Goal: Communication & Community: Ask a question

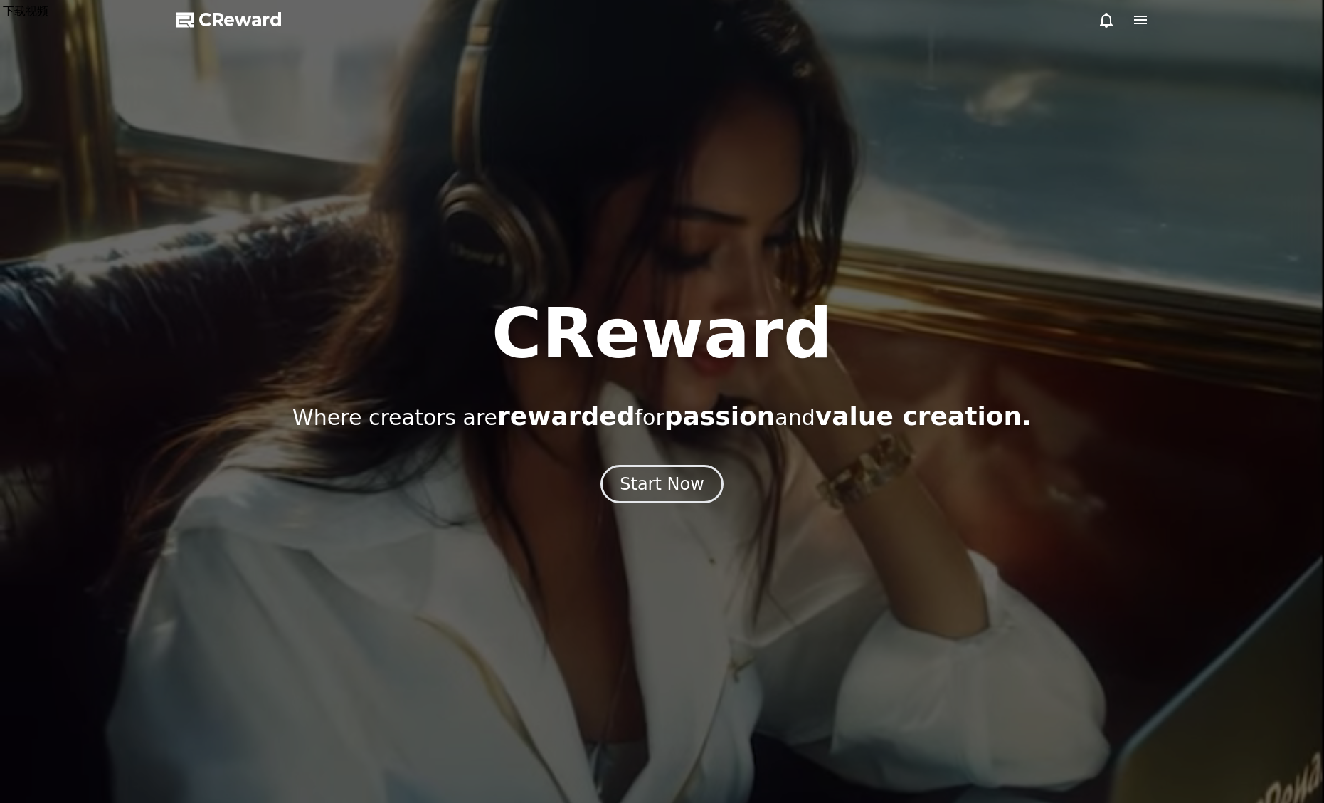
click at [1145, 17] on icon at bounding box center [1140, 19] width 17 height 17
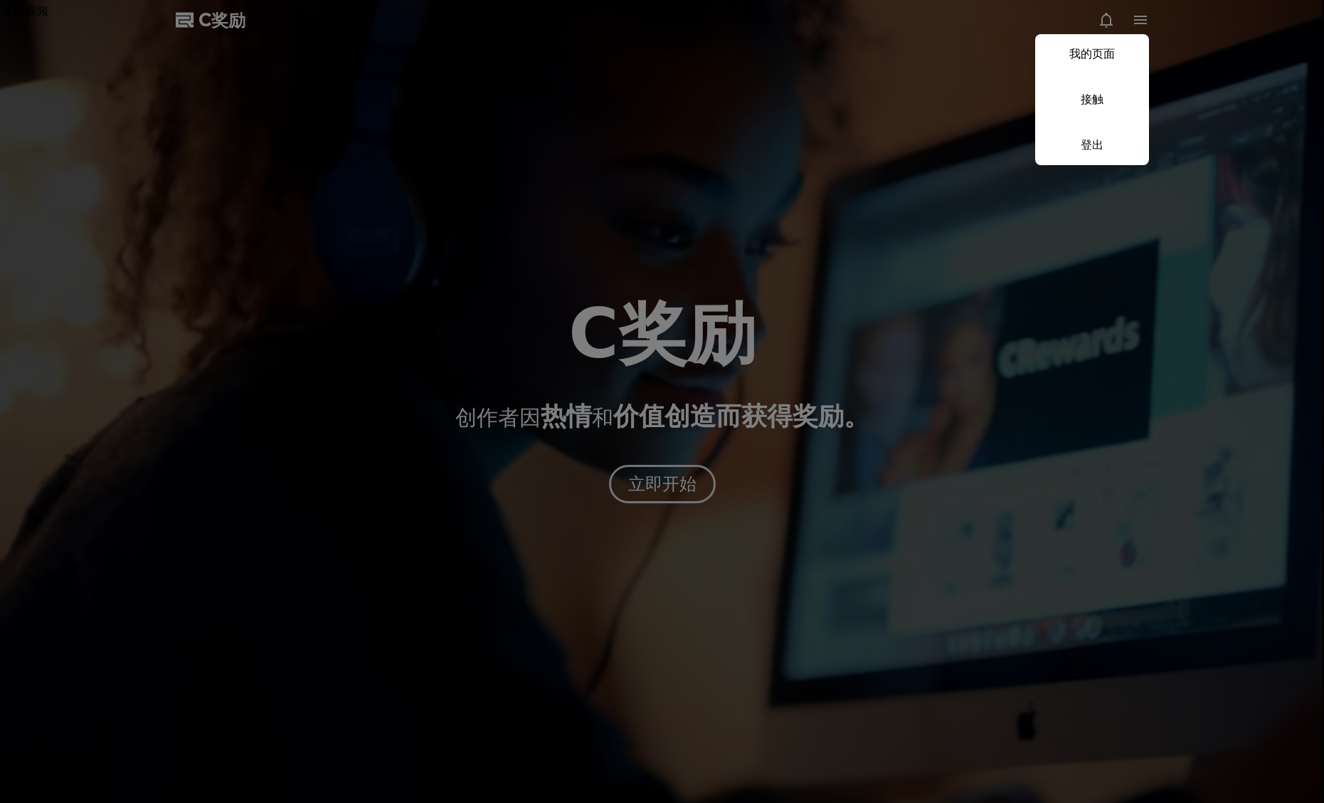
click at [1116, 43] on link "我的页面" at bounding box center [1092, 54] width 114 height 40
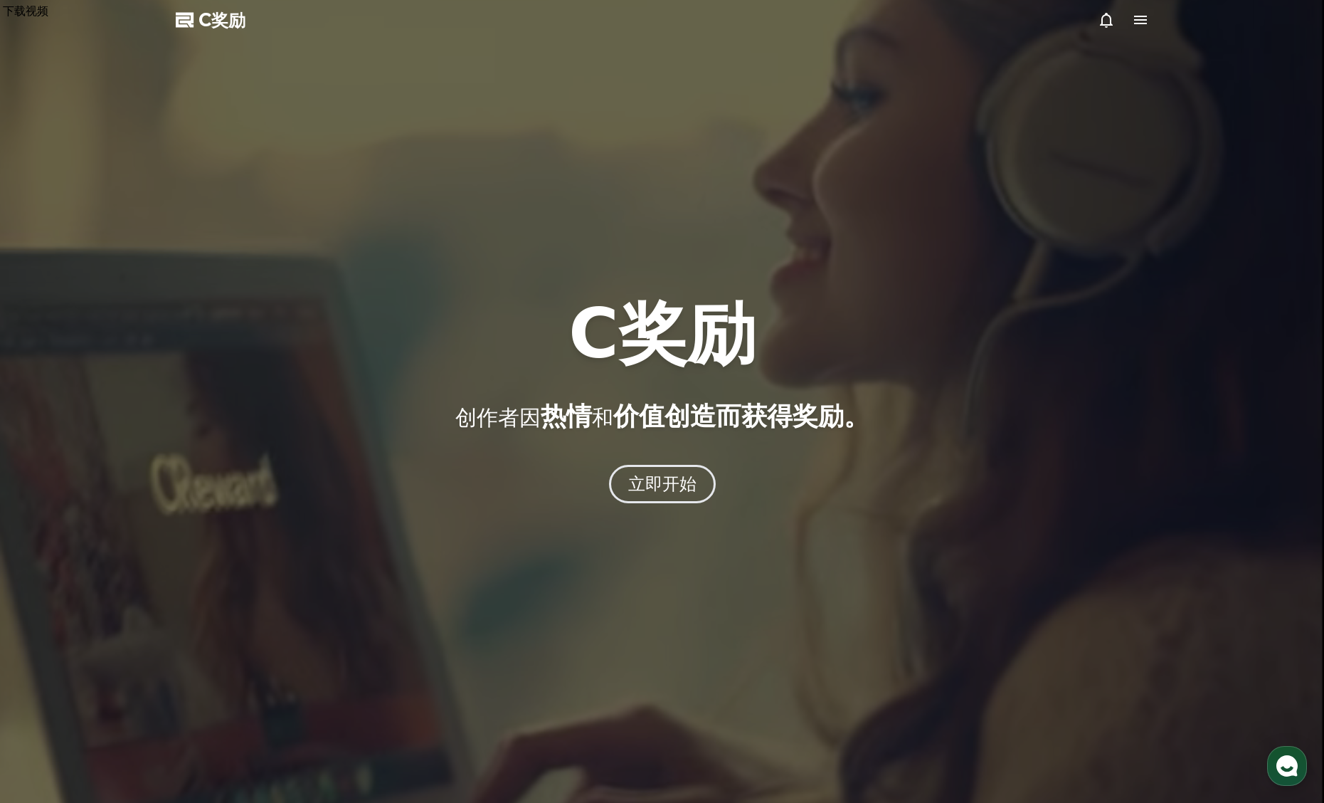
select select "**********"
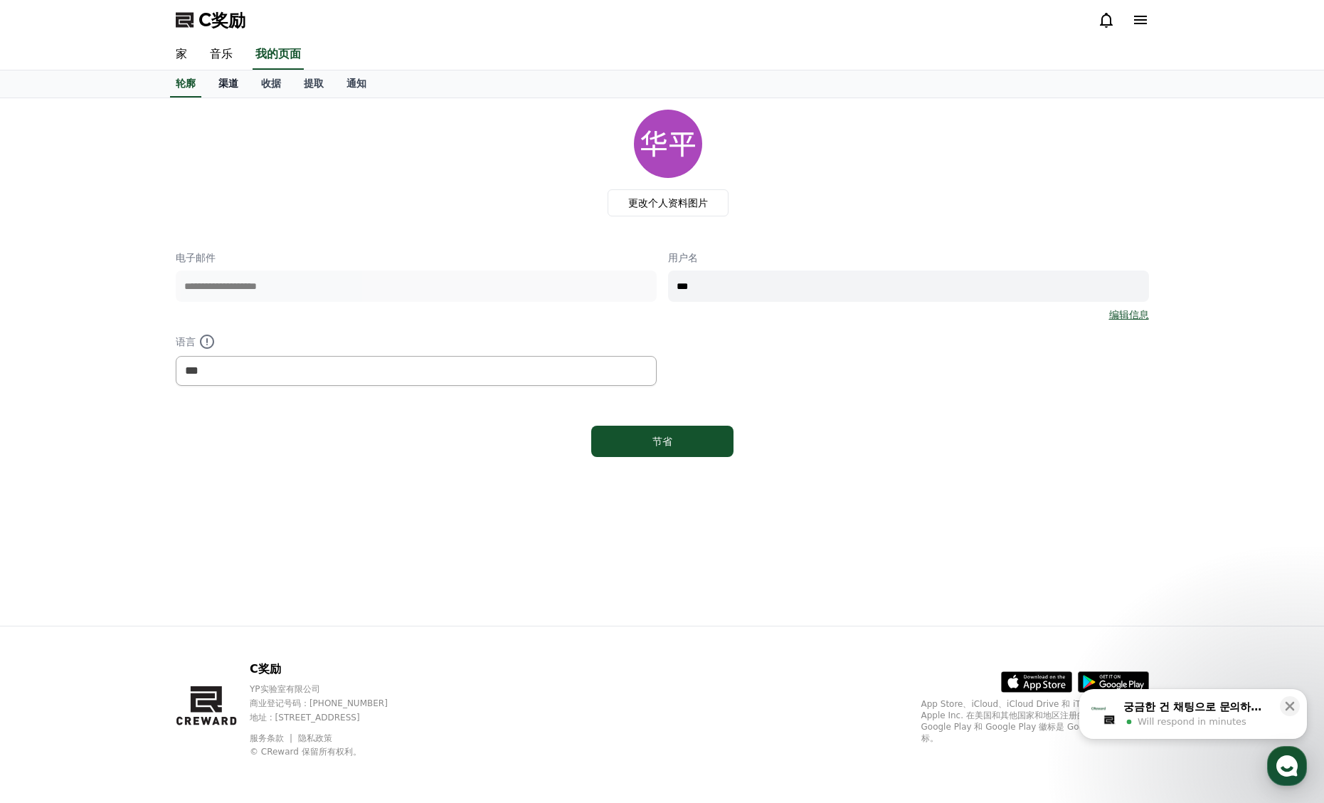
click at [236, 90] on link "渠道" at bounding box center [228, 83] width 43 height 27
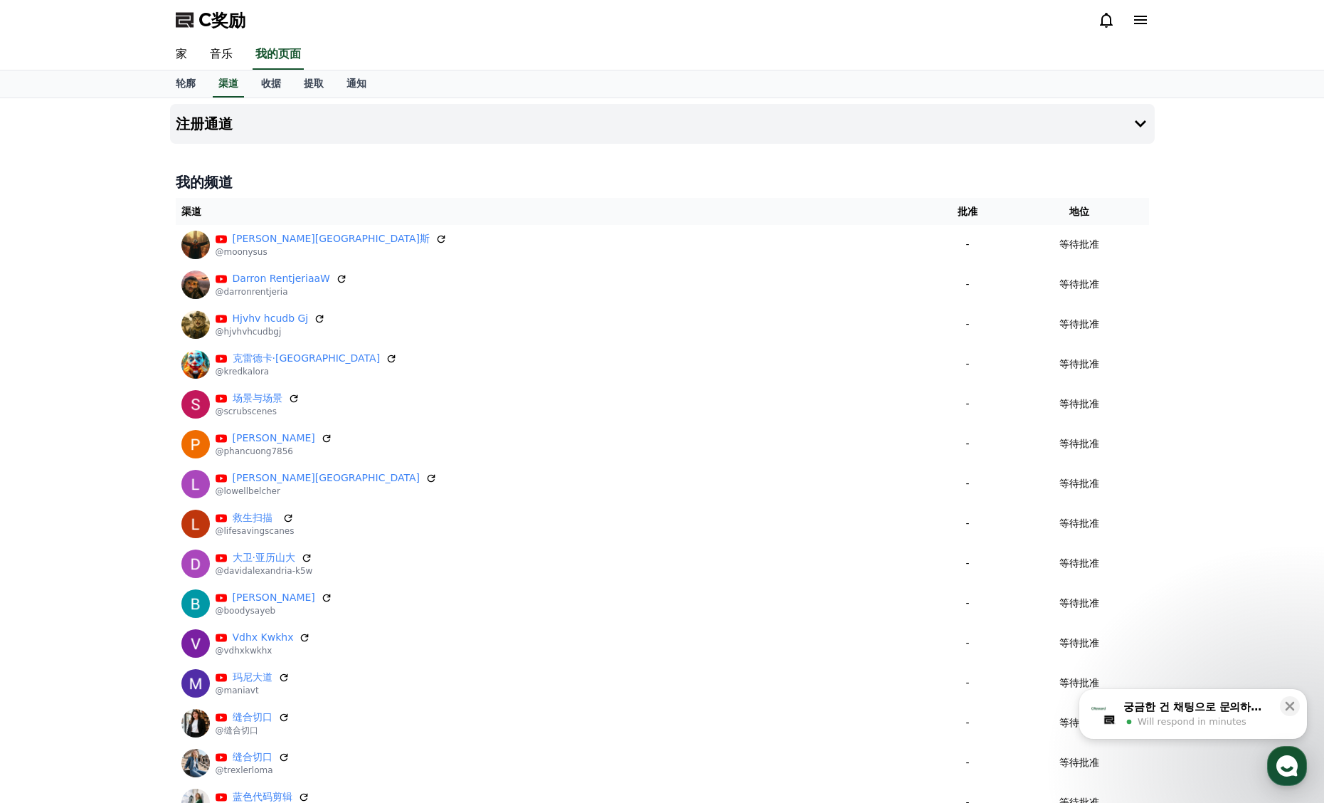
click at [1207, 712] on div "궁금한 건 채팅으로 문의하세요" at bounding box center [1198, 707] width 148 height 14
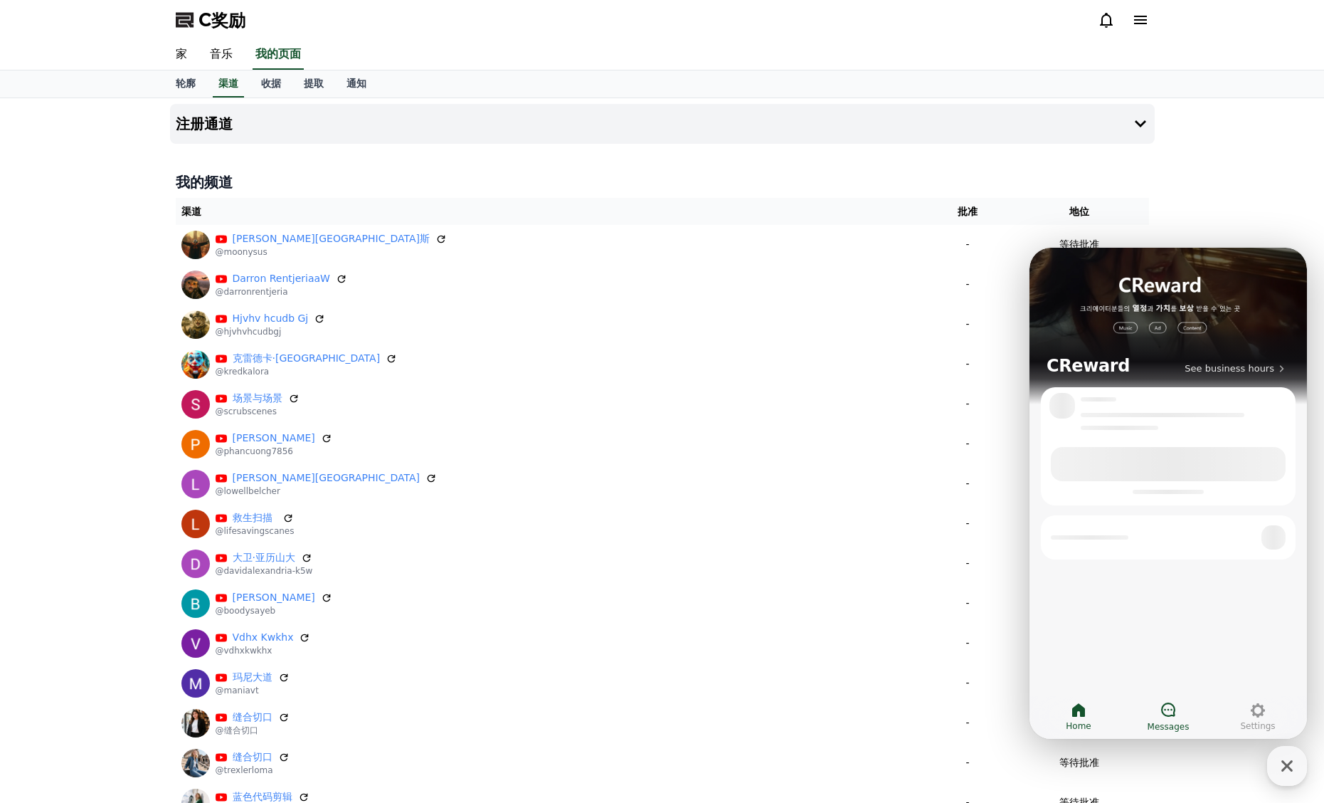
click at [1179, 721] on span "Messages" at bounding box center [1169, 726] width 42 height 11
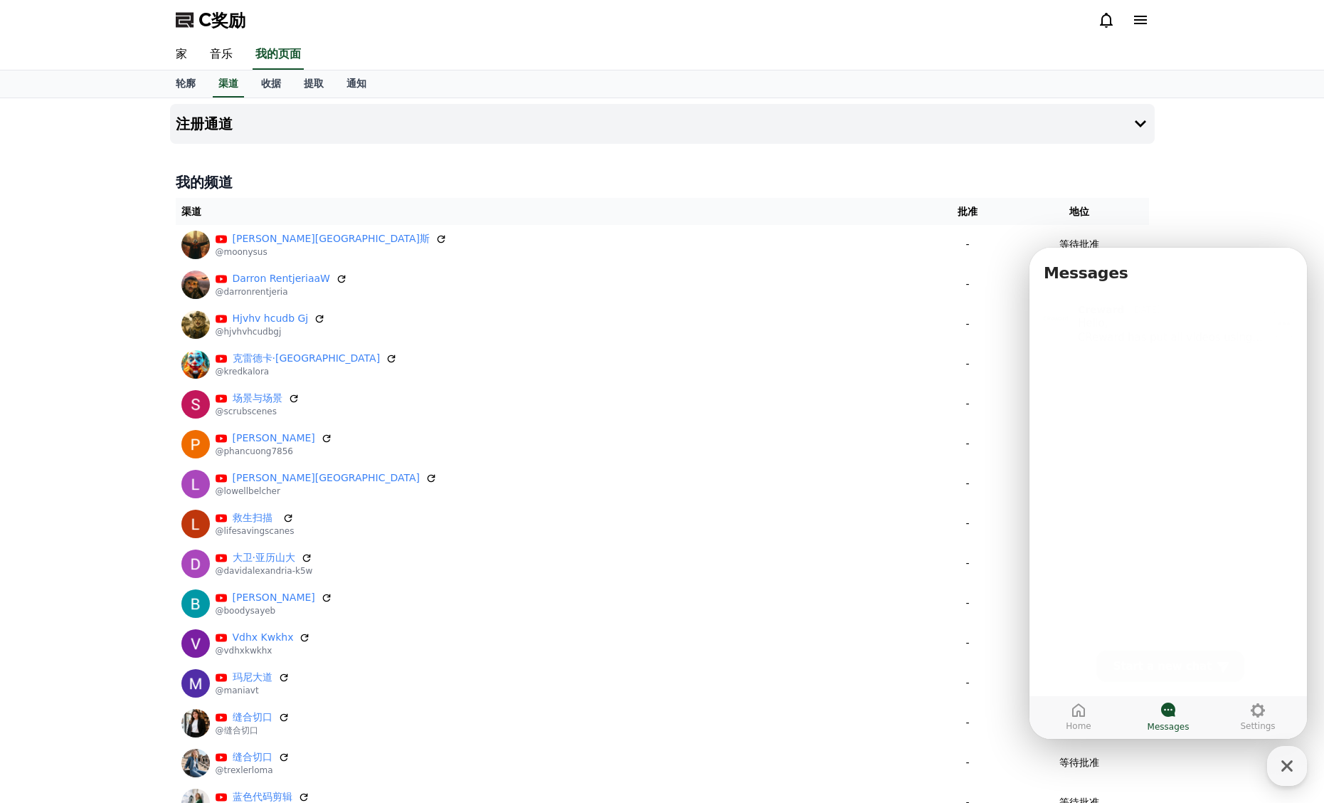
click at [1166, 327] on div "Hello, CReward has put all videos using copyrighted content on hold. For additi…" at bounding box center [1186, 326] width 216 height 28
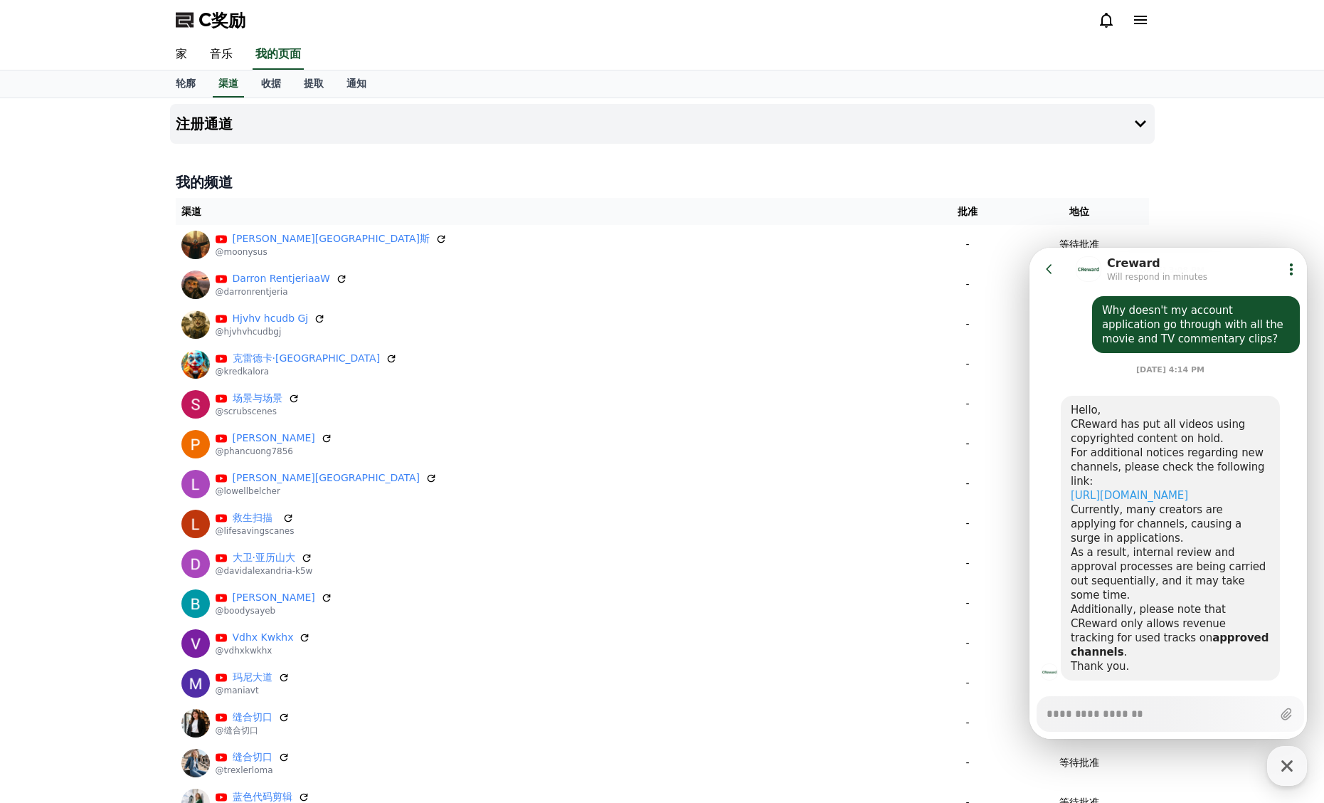
type textarea "*"
click at [1208, 109] on div "注册通道 我的频道 渠道 批准 地位 [DEMOGRAPHIC_DATA][PERSON_NAME] @moonysus - 等待批准 [PERSON_NAM…" at bounding box center [662, 525] width 1324 height 855
